Goal: Information Seeking & Learning: Learn about a topic

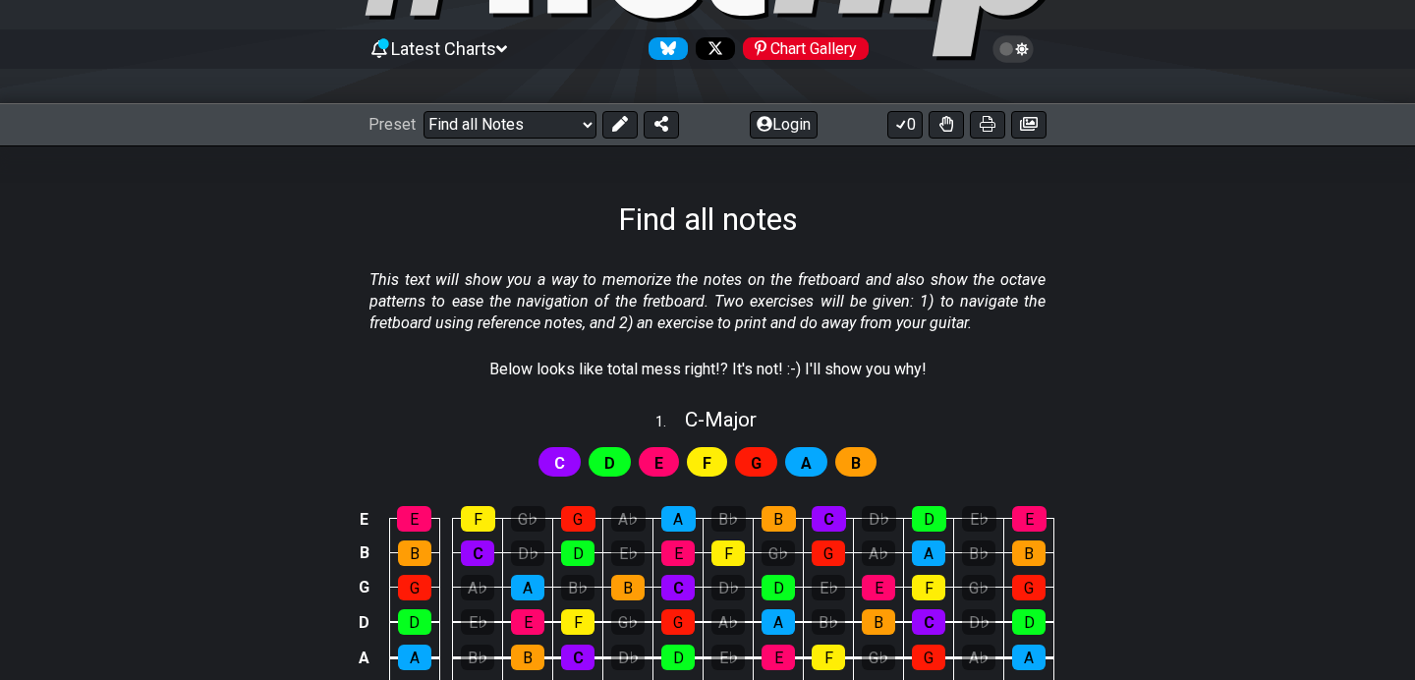
scroll to position [158, 0]
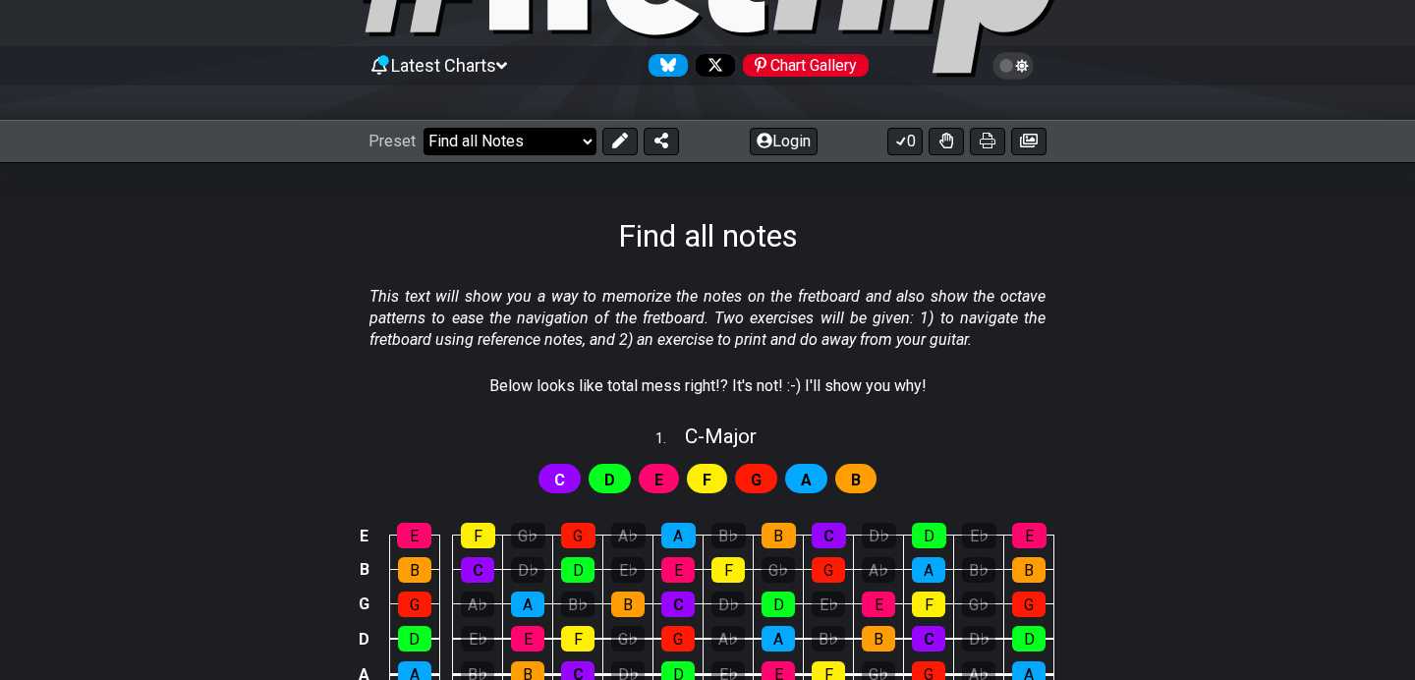
click at [571, 146] on select "Welcome to #fretflip! Initial Preset Custom Preset Minor Pentatonic Major Penta…" at bounding box center [509, 142] width 173 height 28
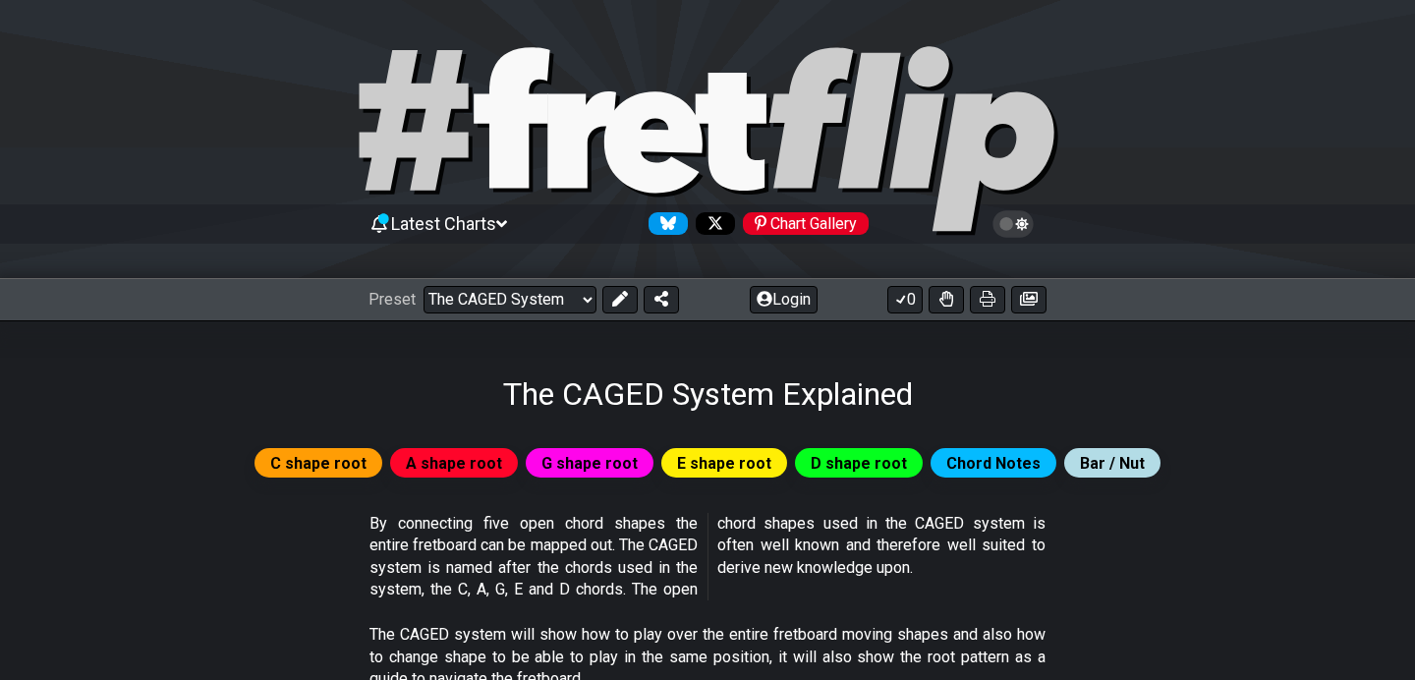
click at [695, 105] on icon at bounding box center [730, 132] width 71 height 118
select select "/welcome"
select select "C"
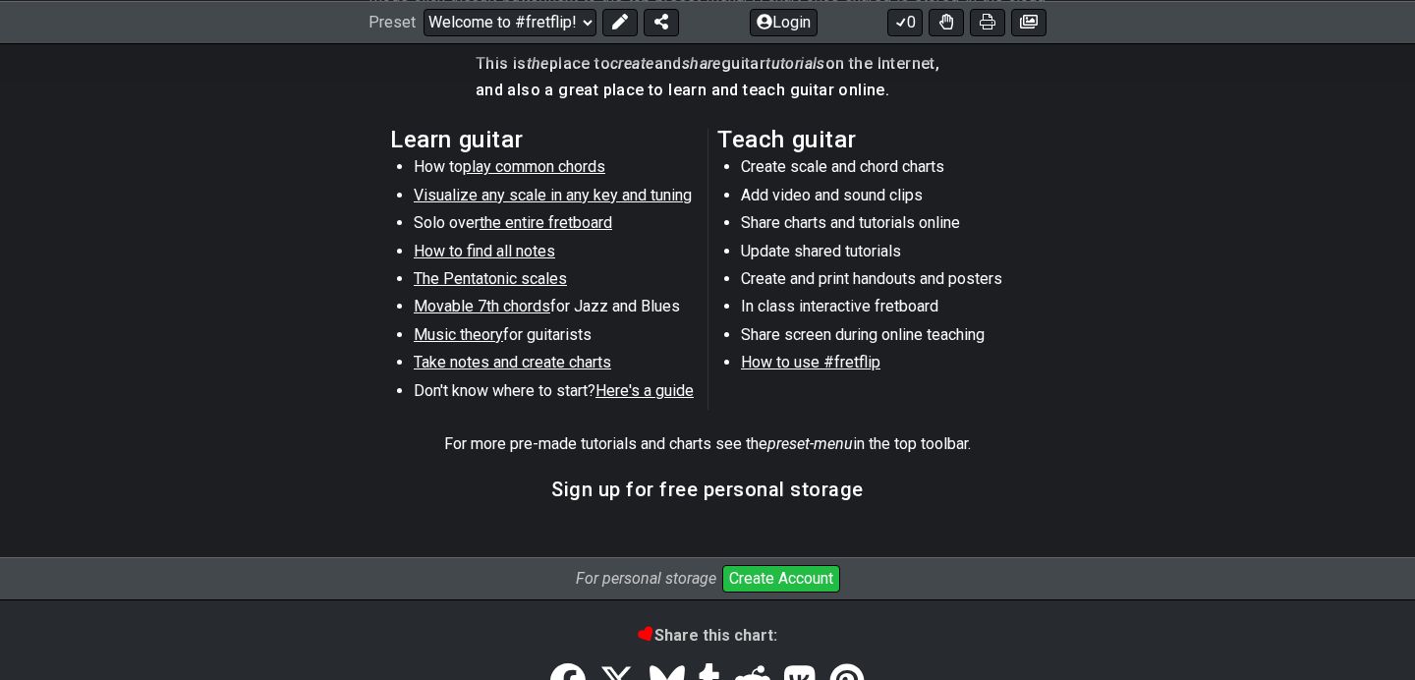
scroll to position [1033, 0]
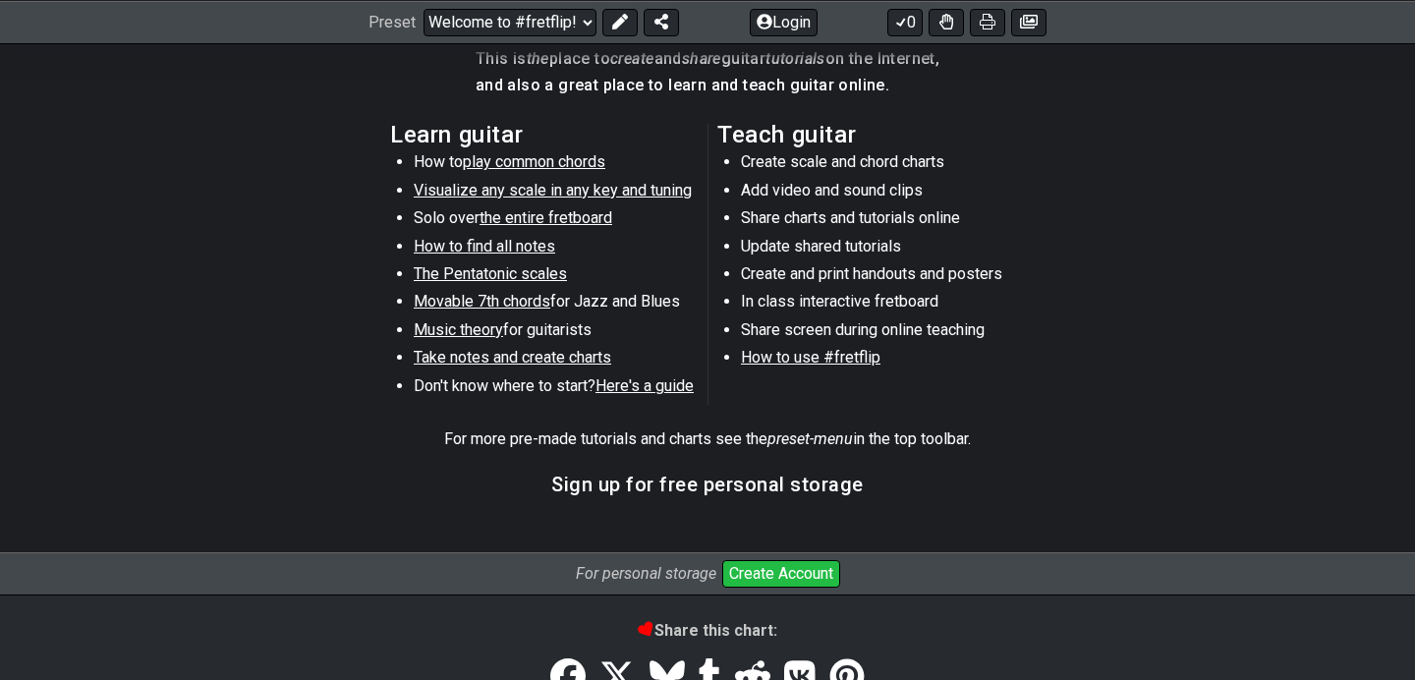
click at [541, 218] on span "the entire fretboard" at bounding box center [545, 217] width 133 height 19
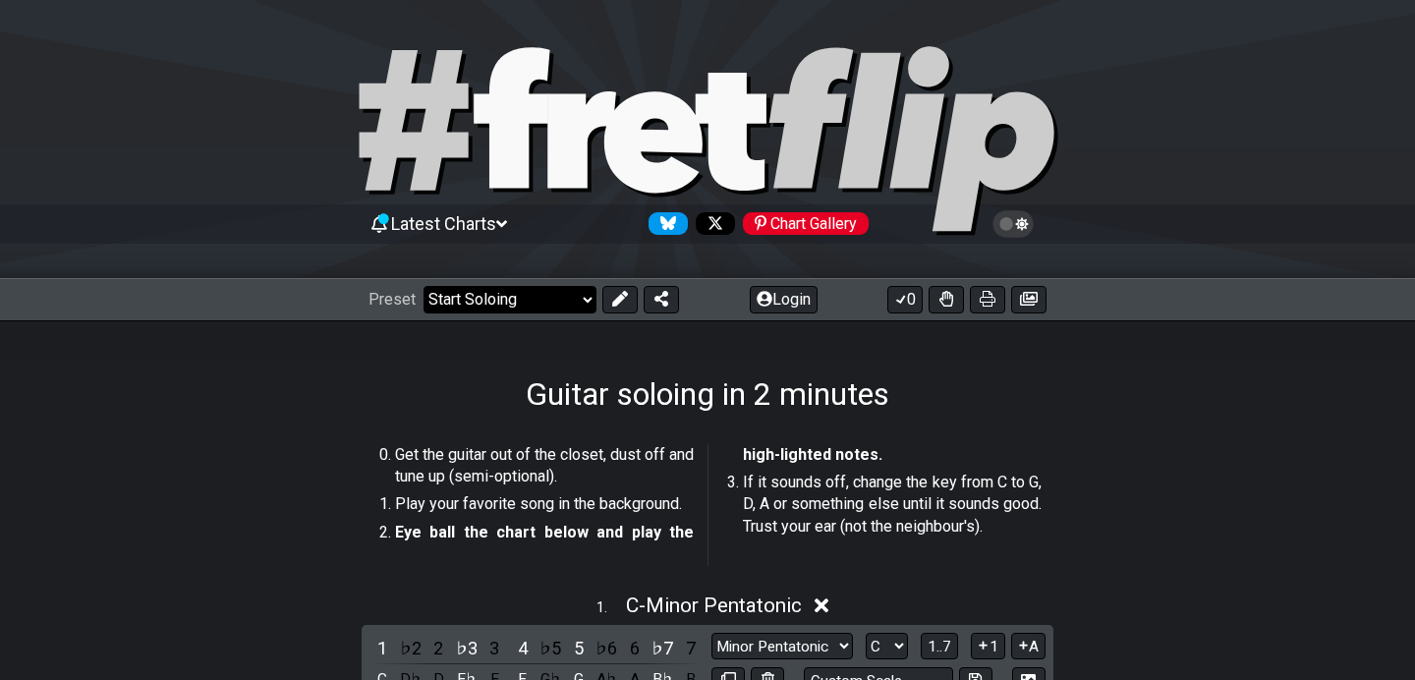
click at [499, 299] on select "Welcome to #fretflip! Initial Preset Custom Preset Minor Pentatonic Major Penta…" at bounding box center [509, 300] width 173 height 28
click at [423, 286] on select "Welcome to #fretflip! Initial Preset Custom Preset Minor Pentatonic Major Penta…" at bounding box center [509, 300] width 173 height 28
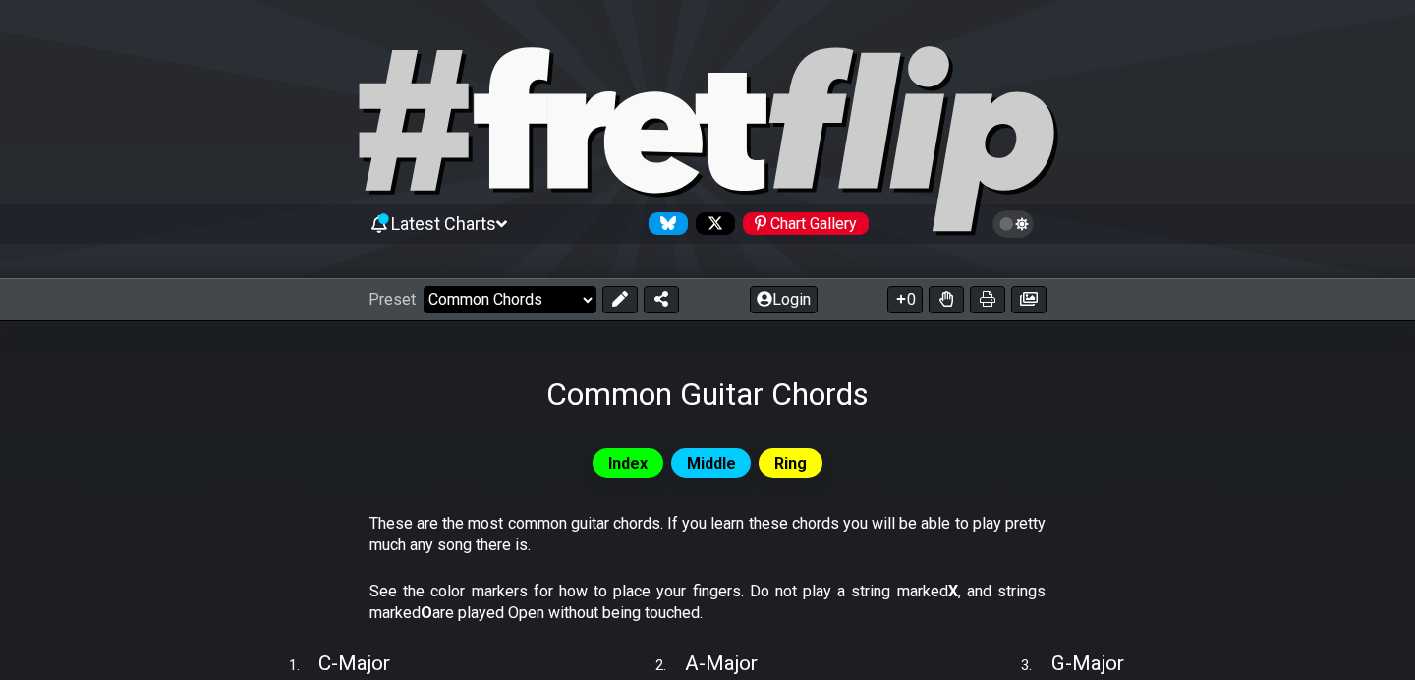
click at [498, 294] on select "Welcome to #fretflip! Initial Preset Custom Preset Minor Pentatonic Major Penta…" at bounding box center [509, 300] width 173 height 28
click at [423, 286] on select "Welcome to #fretflip! Initial Preset Custom Preset Minor Pentatonic Major Penta…" at bounding box center [509, 300] width 173 height 28
select select "/welcome"
select select "C"
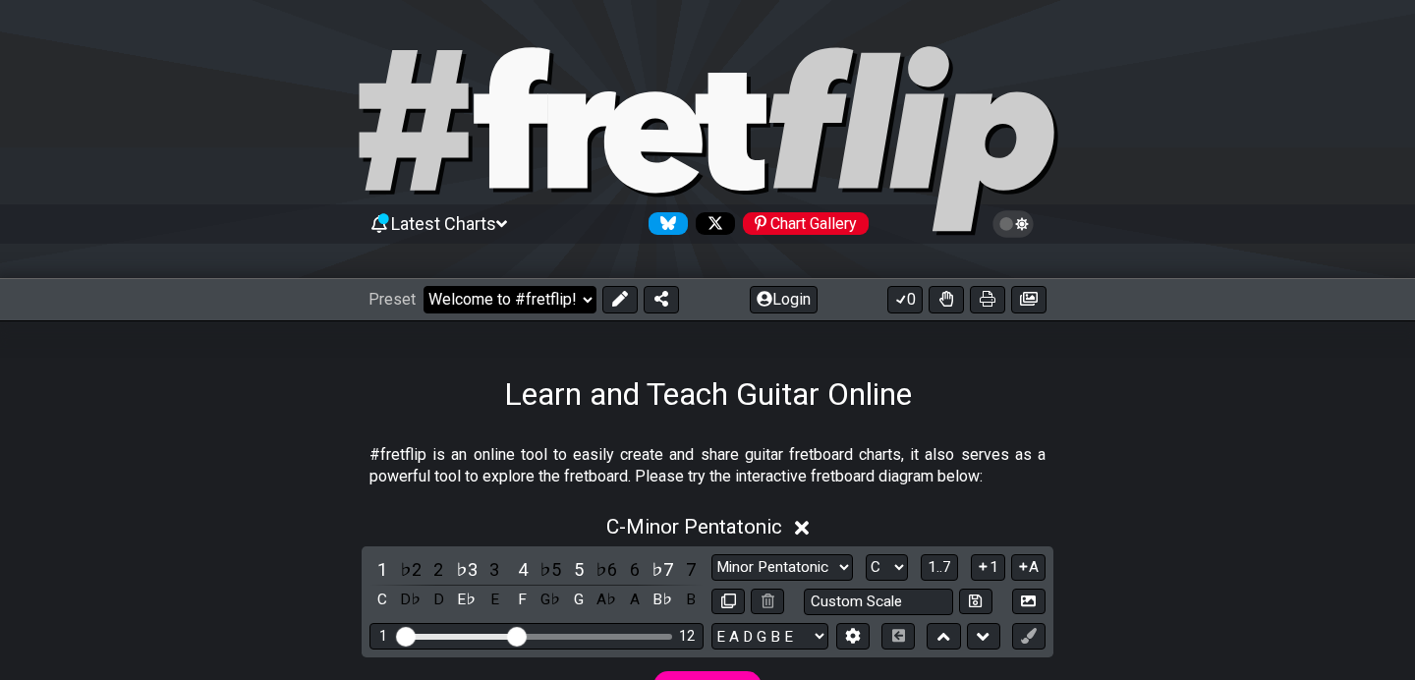
click at [533, 303] on select "Welcome to #fretflip! Initial Preset Custom Preset Minor Pentatonic Major Penta…" at bounding box center [509, 300] width 173 height 28
click at [423, 286] on select "Welcome to #fretflip! Initial Preset Custom Preset Minor Pentatonic Major Penta…" at bounding box center [509, 300] width 173 height 28
select select "/minor-pentatonic"
select select "C"
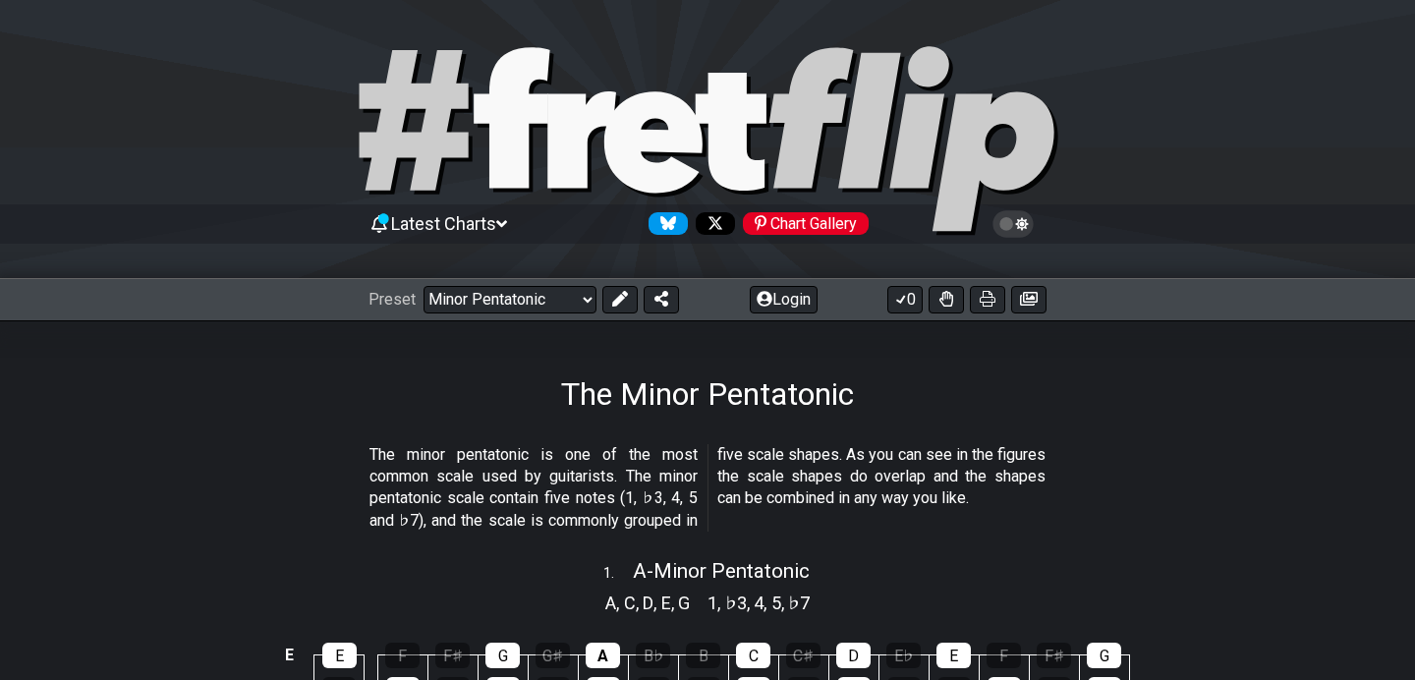
click at [547, 136] on icon at bounding box center [707, 141] width 707 height 196
select select "/welcome"
select select "C"
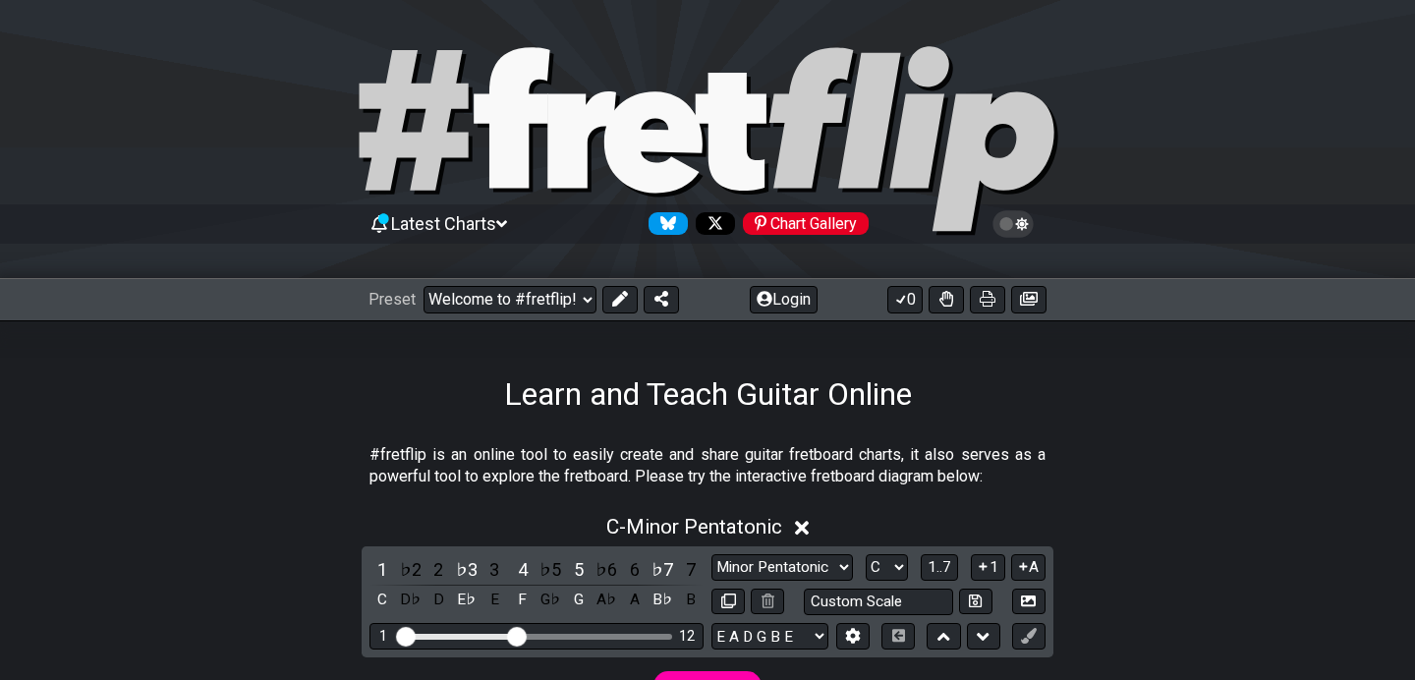
click at [476, 224] on span "Latest Charts" at bounding box center [443, 223] width 105 height 21
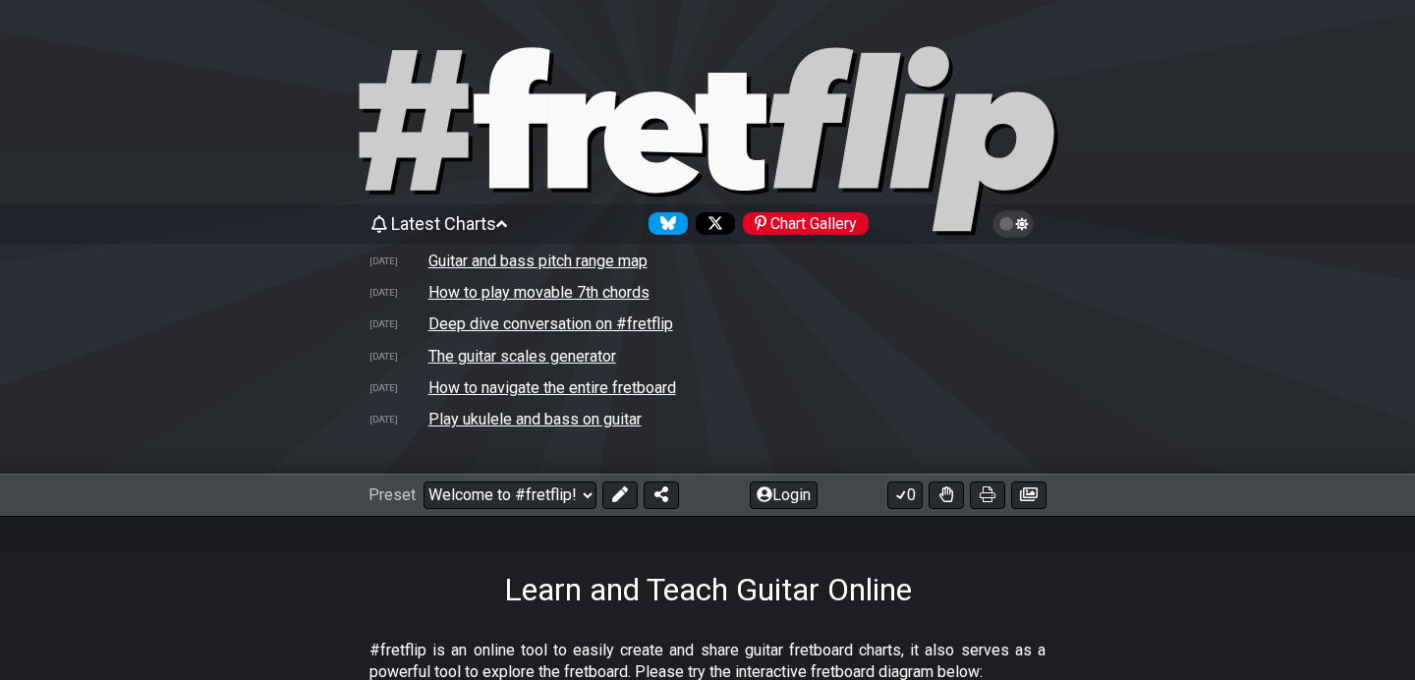
click at [476, 224] on span "Latest Charts" at bounding box center [443, 223] width 105 height 21
